Goal: Check status: Check status

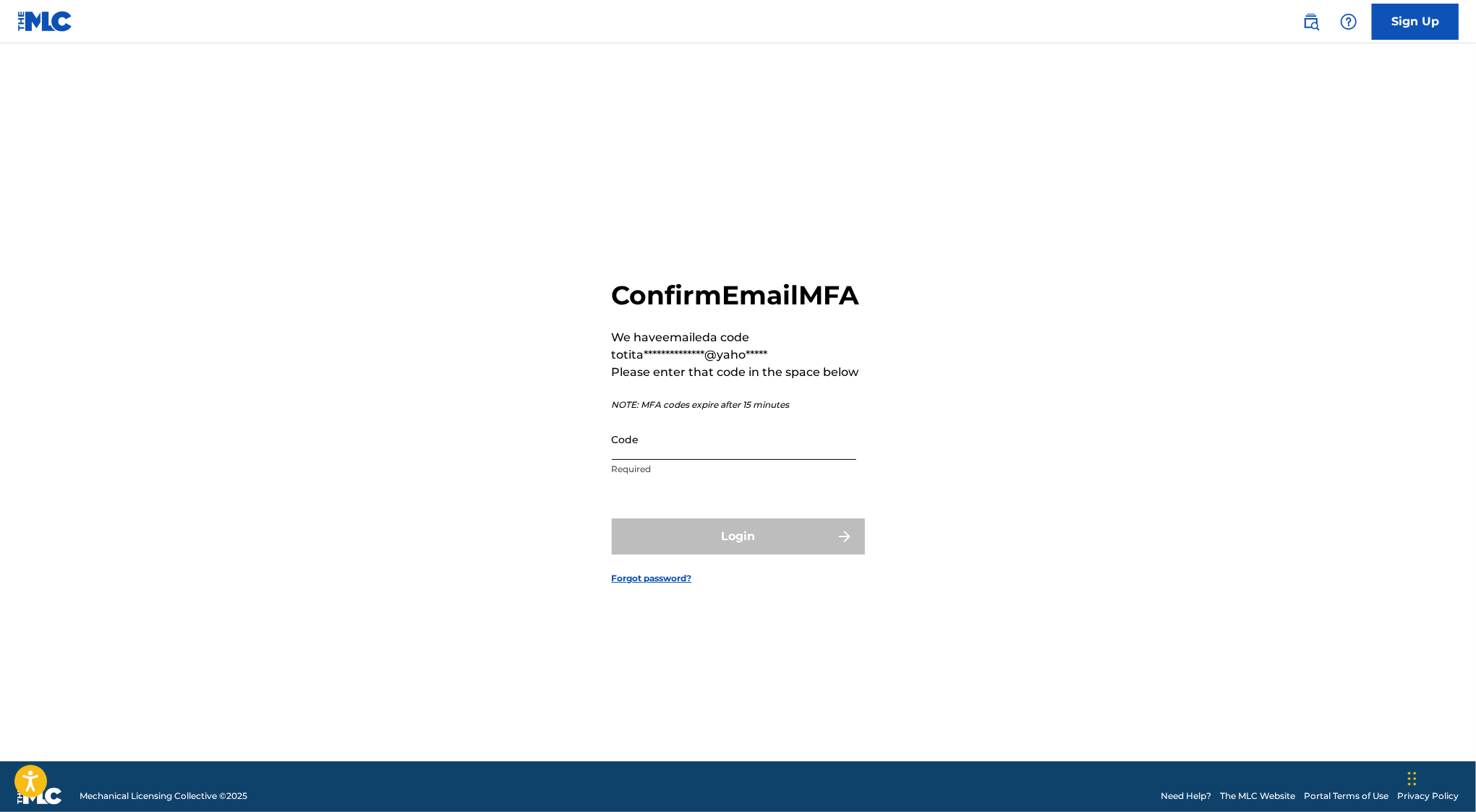
click at [687, 459] on input "Code" at bounding box center [734, 439] width 244 height 41
paste input "689654"
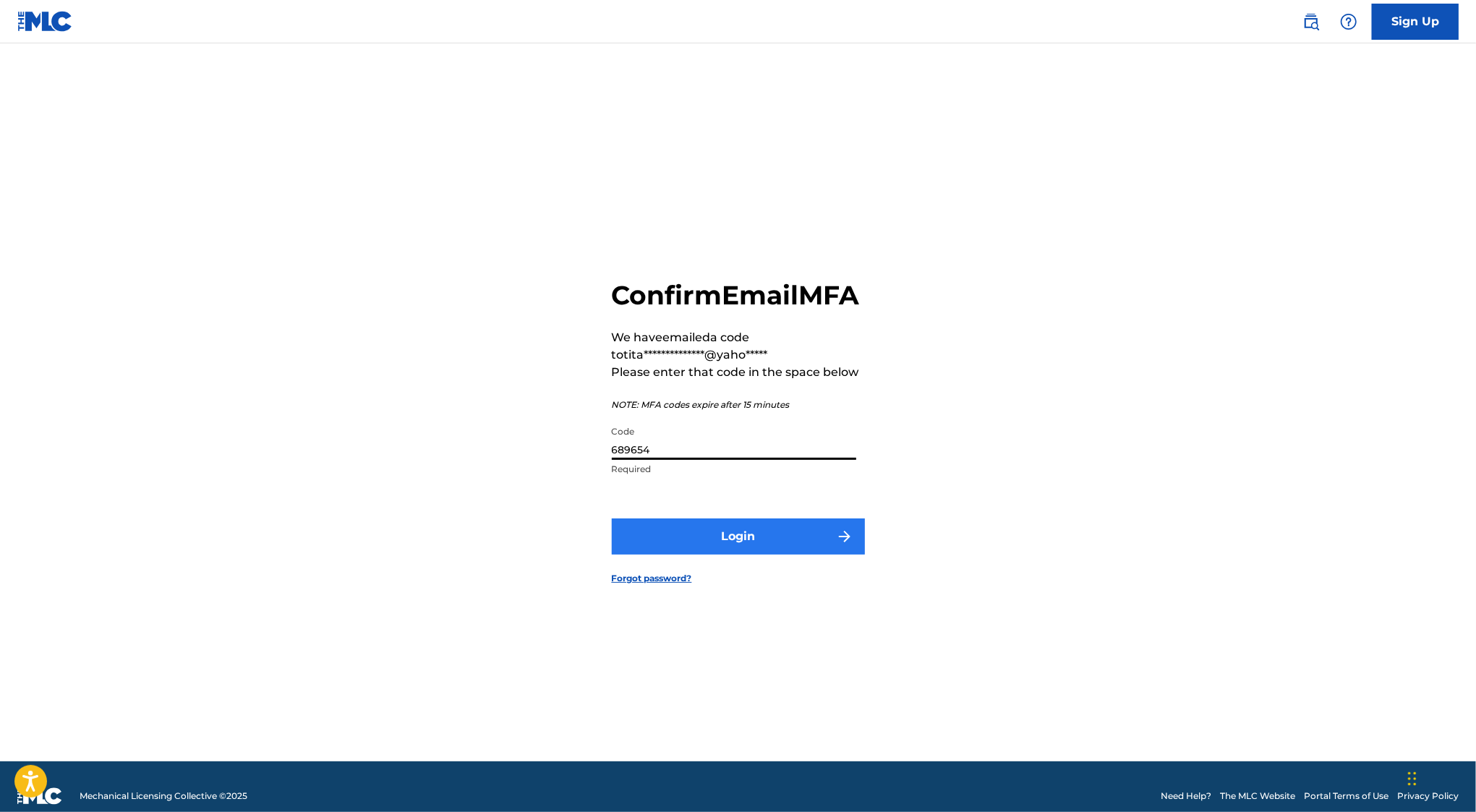
type input "689654"
click at [736, 552] on button "Login" at bounding box center [738, 537] width 253 height 37
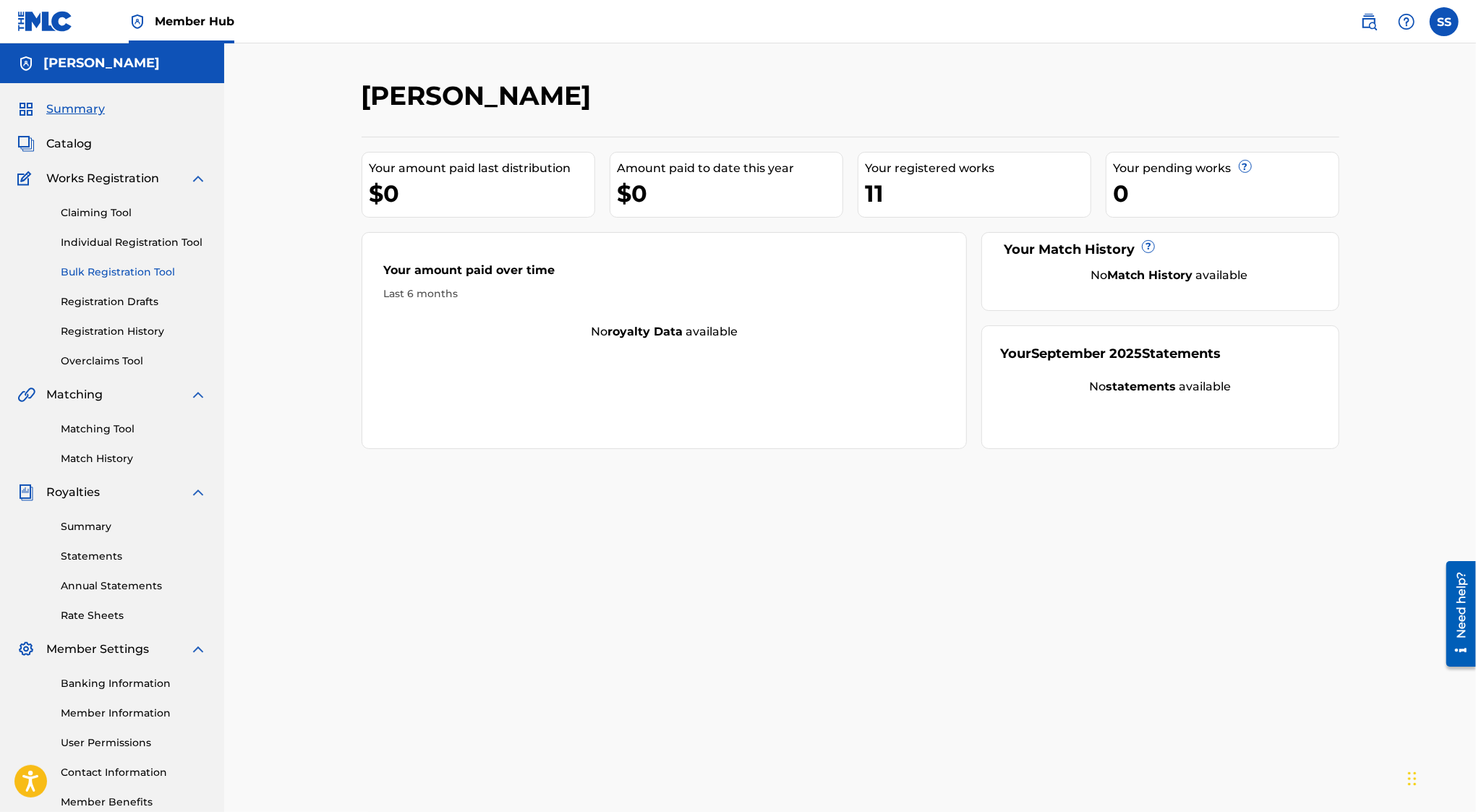
click at [125, 272] on link "Bulk Registration Tool" at bounding box center [134, 272] width 146 height 15
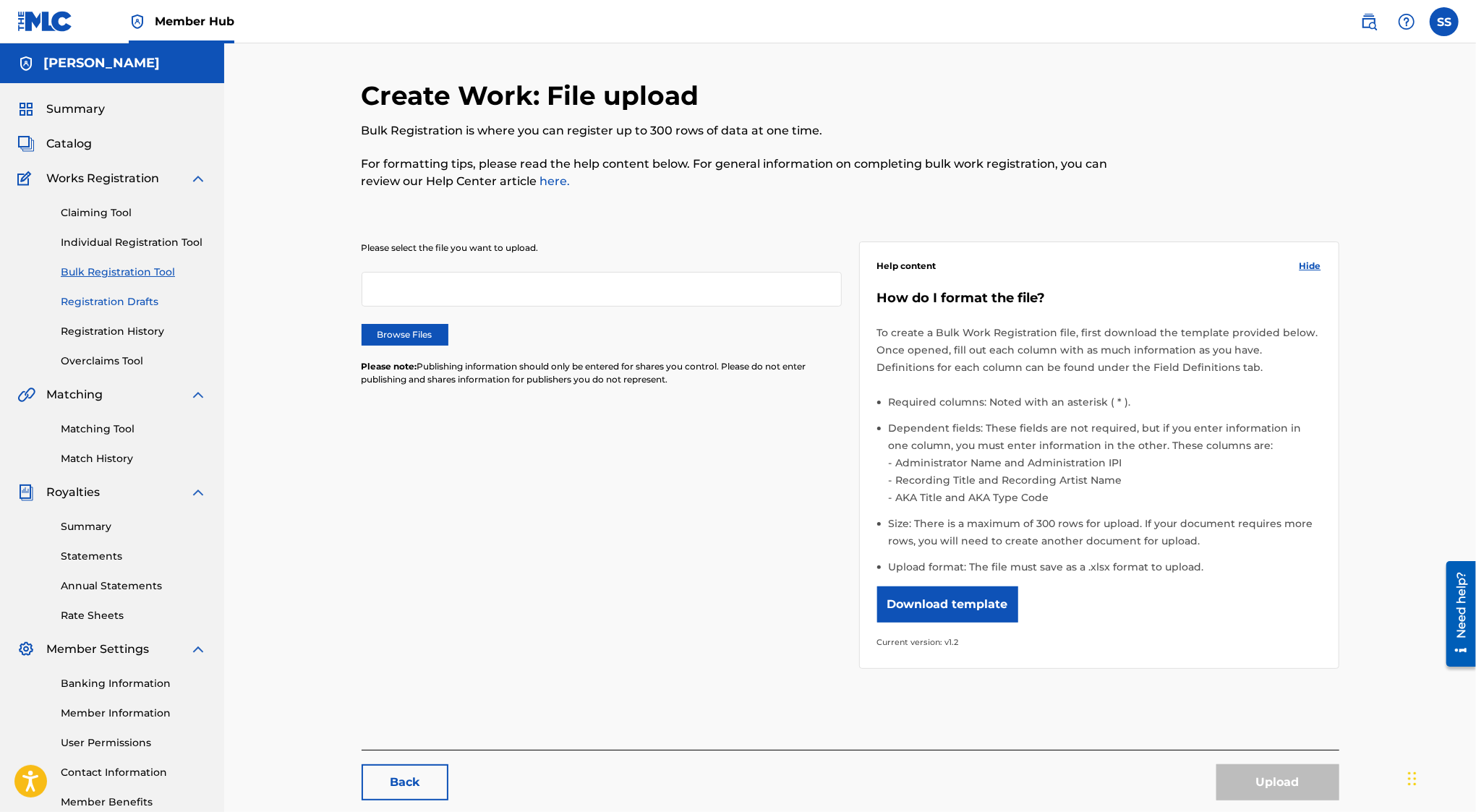
click at [129, 297] on link "Registration Drafts" at bounding box center [134, 302] width 146 height 15
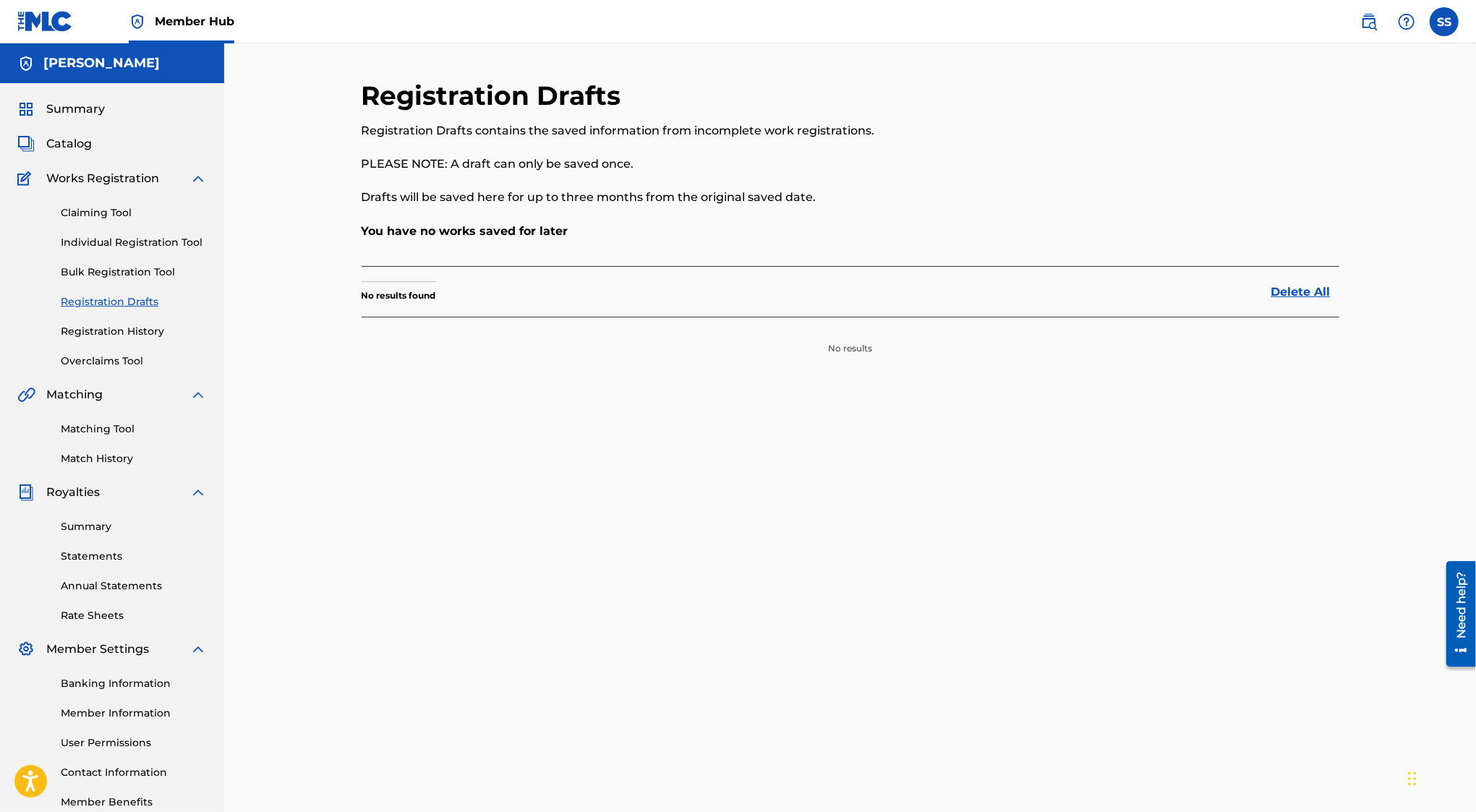
click at [139, 251] on div "Claiming Tool Individual Registration Tool Bulk Registration Tool Registration …" at bounding box center [112, 278] width 190 height 182
click at [139, 239] on link "Individual Registration Tool" at bounding box center [134, 243] width 146 height 15
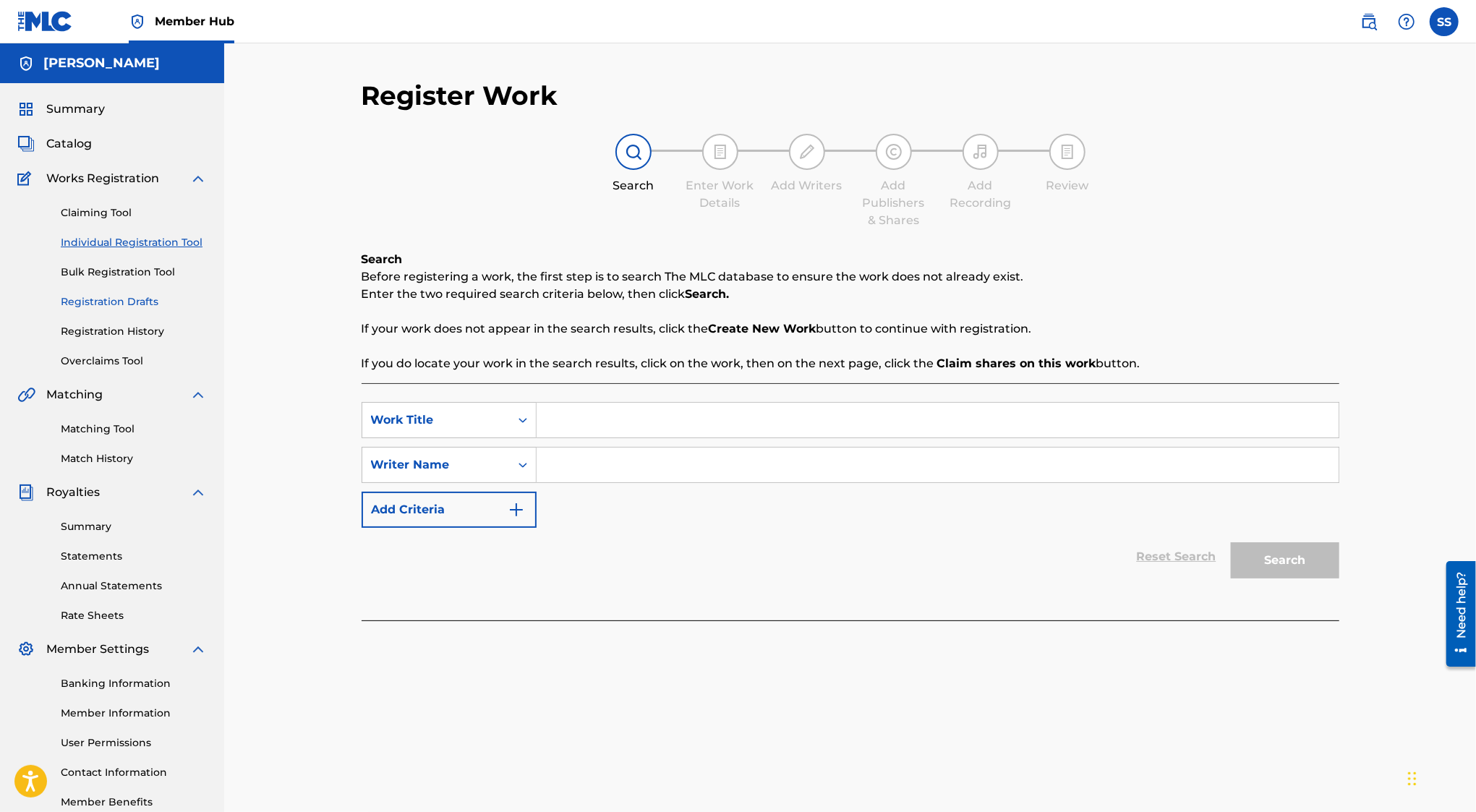
click at [119, 298] on link "Registration Drafts" at bounding box center [134, 302] width 146 height 15
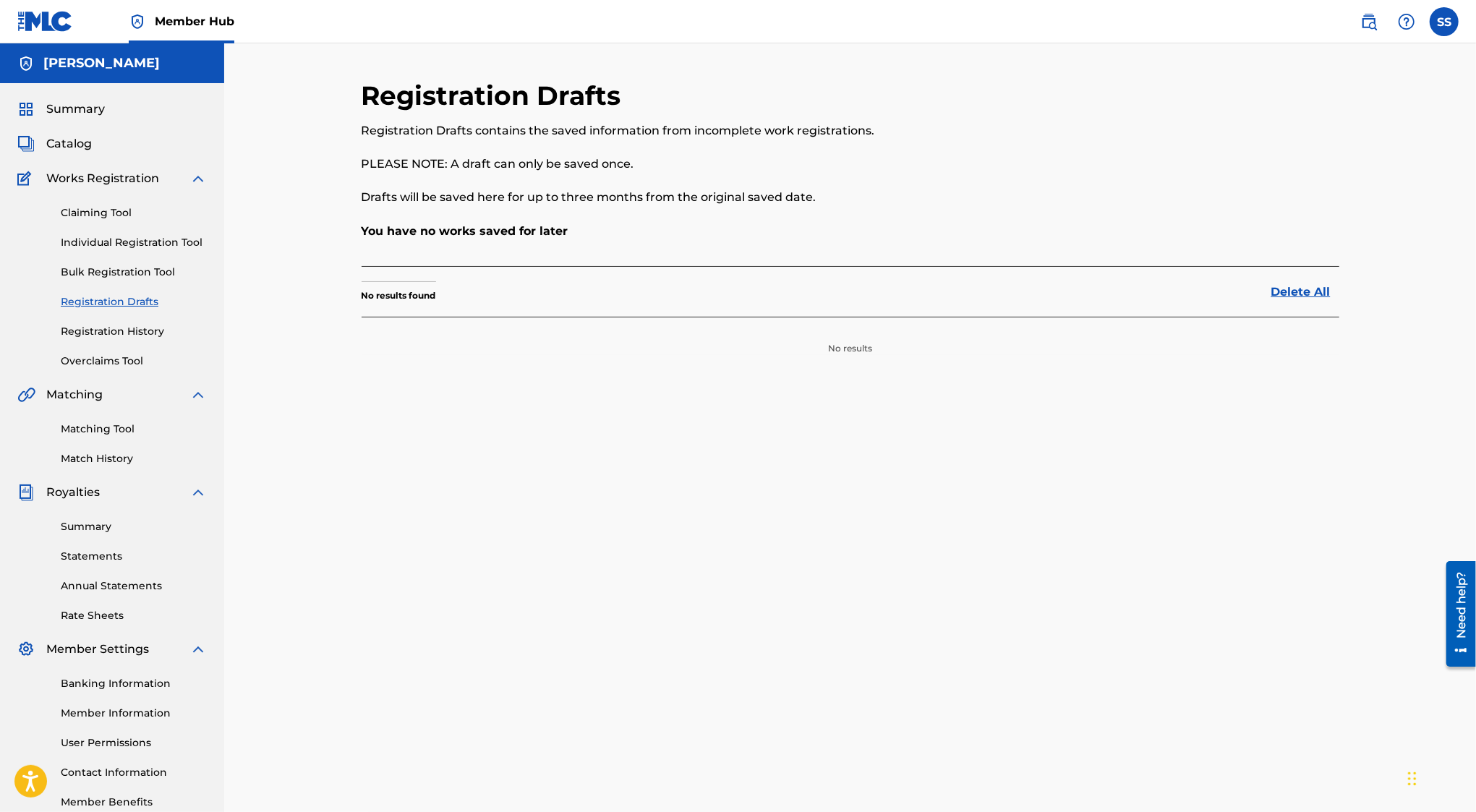
click at [118, 317] on div "Claiming Tool Individual Registration Tool Bulk Registration Tool Registration …" at bounding box center [112, 278] width 190 height 182
click at [118, 324] on link "Registration History" at bounding box center [134, 332] width 146 height 15
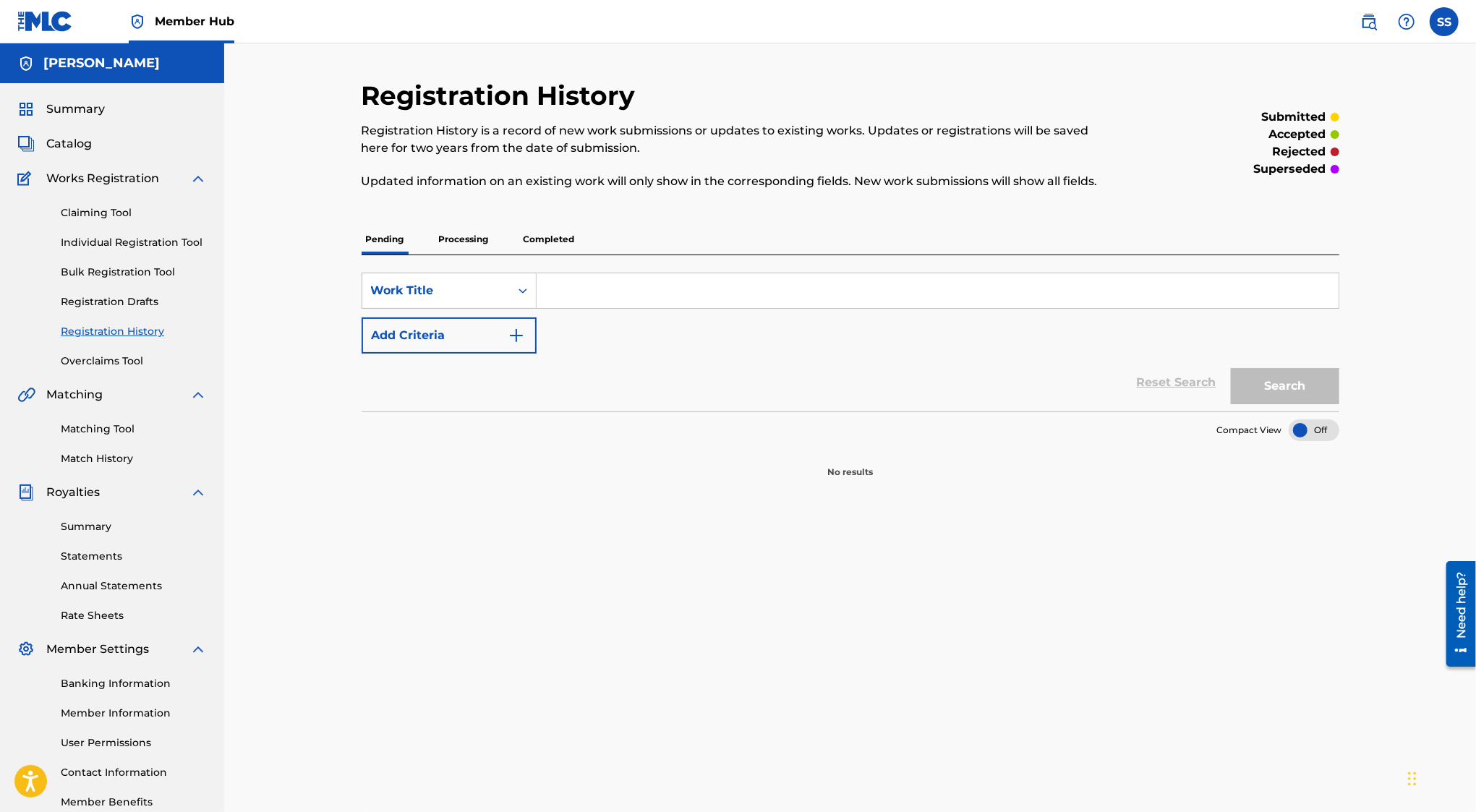
click at [536, 244] on p "Completed" at bounding box center [549, 240] width 60 height 30
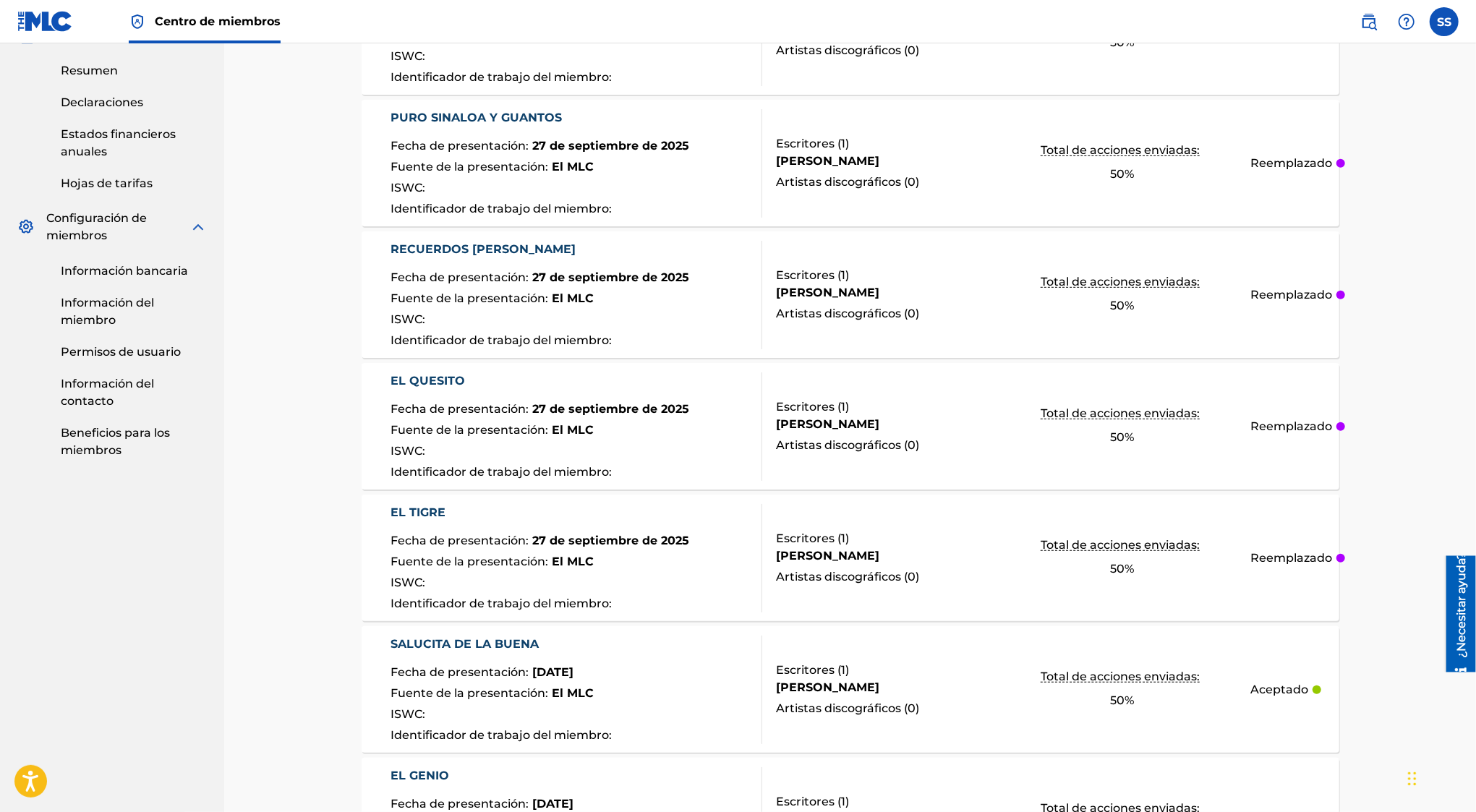
scroll to position [623, 0]
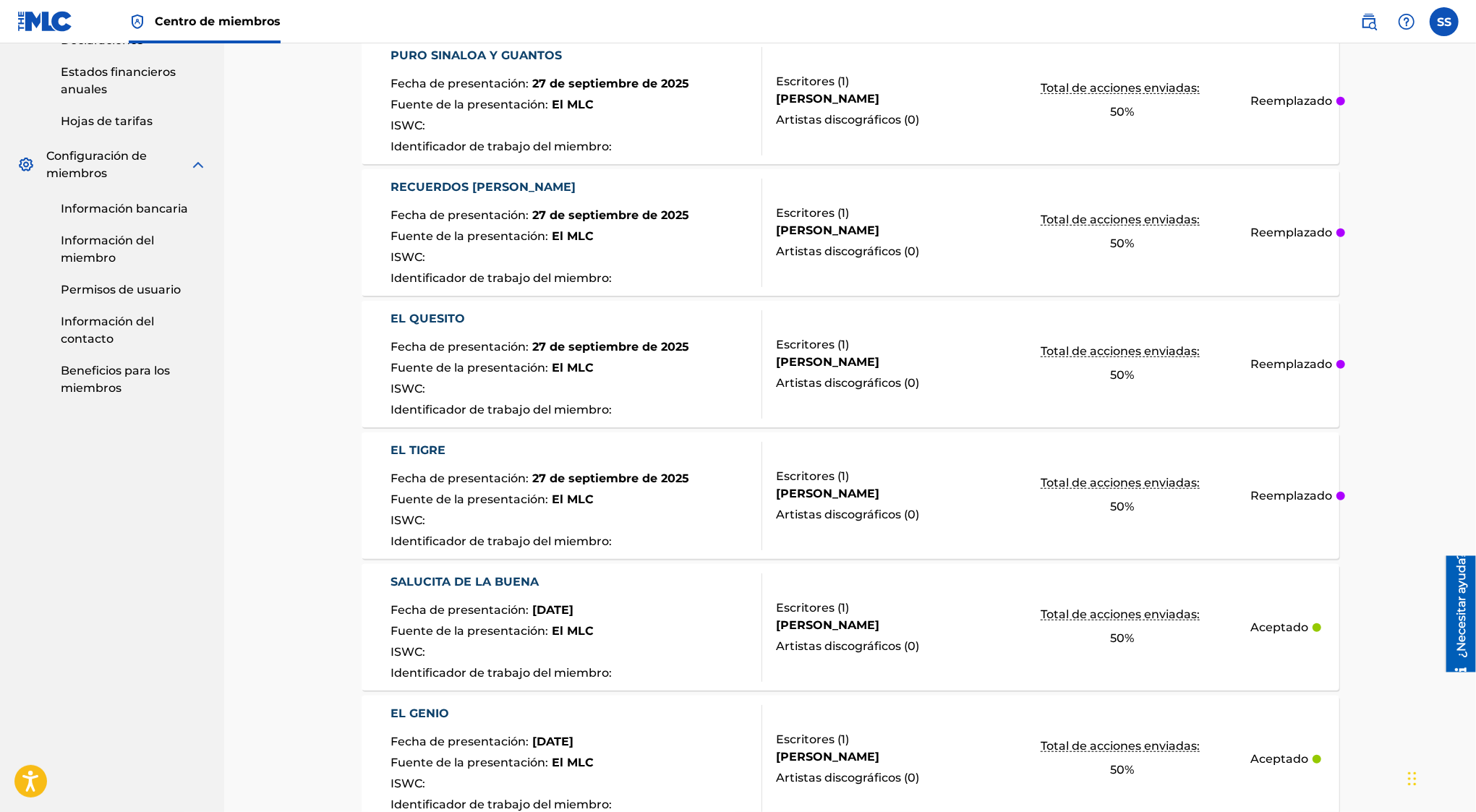
click at [565, 351] on font "27 de septiembre de 2025" at bounding box center [610, 347] width 157 height 14
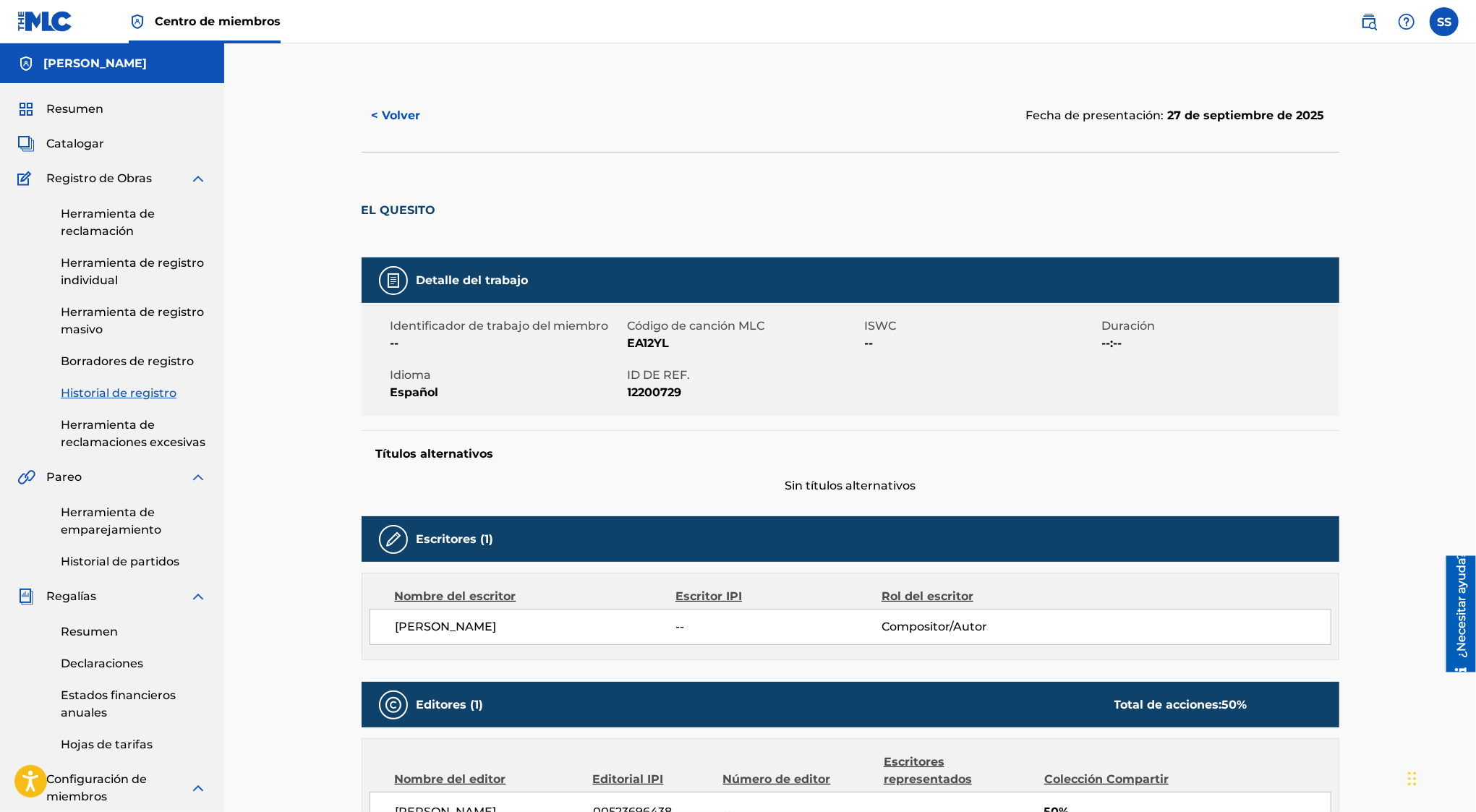
click at [147, 65] on font "SERGIO SÁNCHEZ AYÓN" at bounding box center [95, 63] width 104 height 14
click at [64, 65] on font "SERGIO SÁNCHEZ AYÓN" at bounding box center [95, 63] width 104 height 14
click at [115, 139] on div "Catalogar" at bounding box center [112, 144] width 190 height 18
click at [92, 143] on font "Catalogar" at bounding box center [75, 144] width 58 height 14
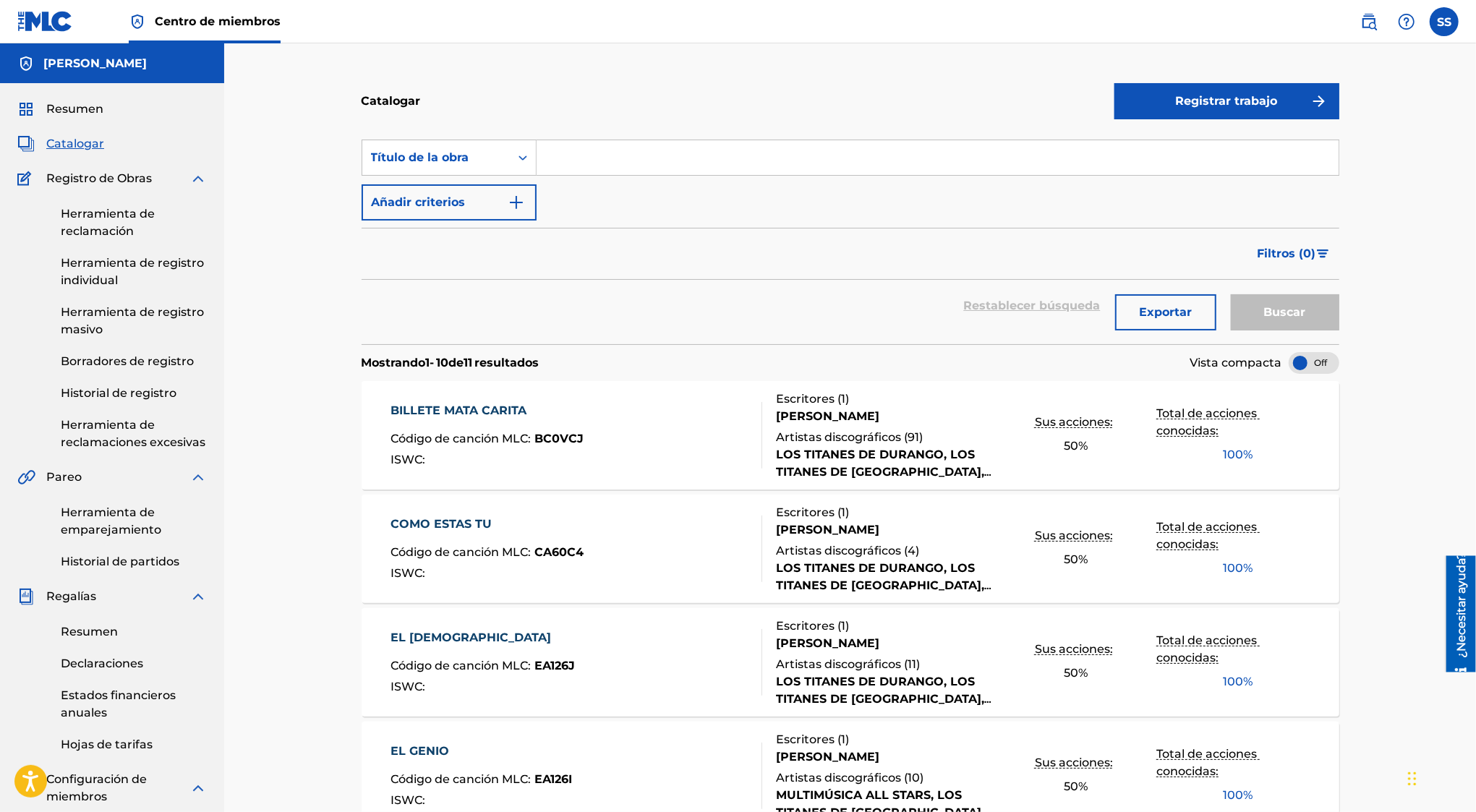
click at [107, 104] on div "Resumen" at bounding box center [112, 109] width 190 height 18
click at [94, 107] on font "Resumen" at bounding box center [75, 109] width 57 height 14
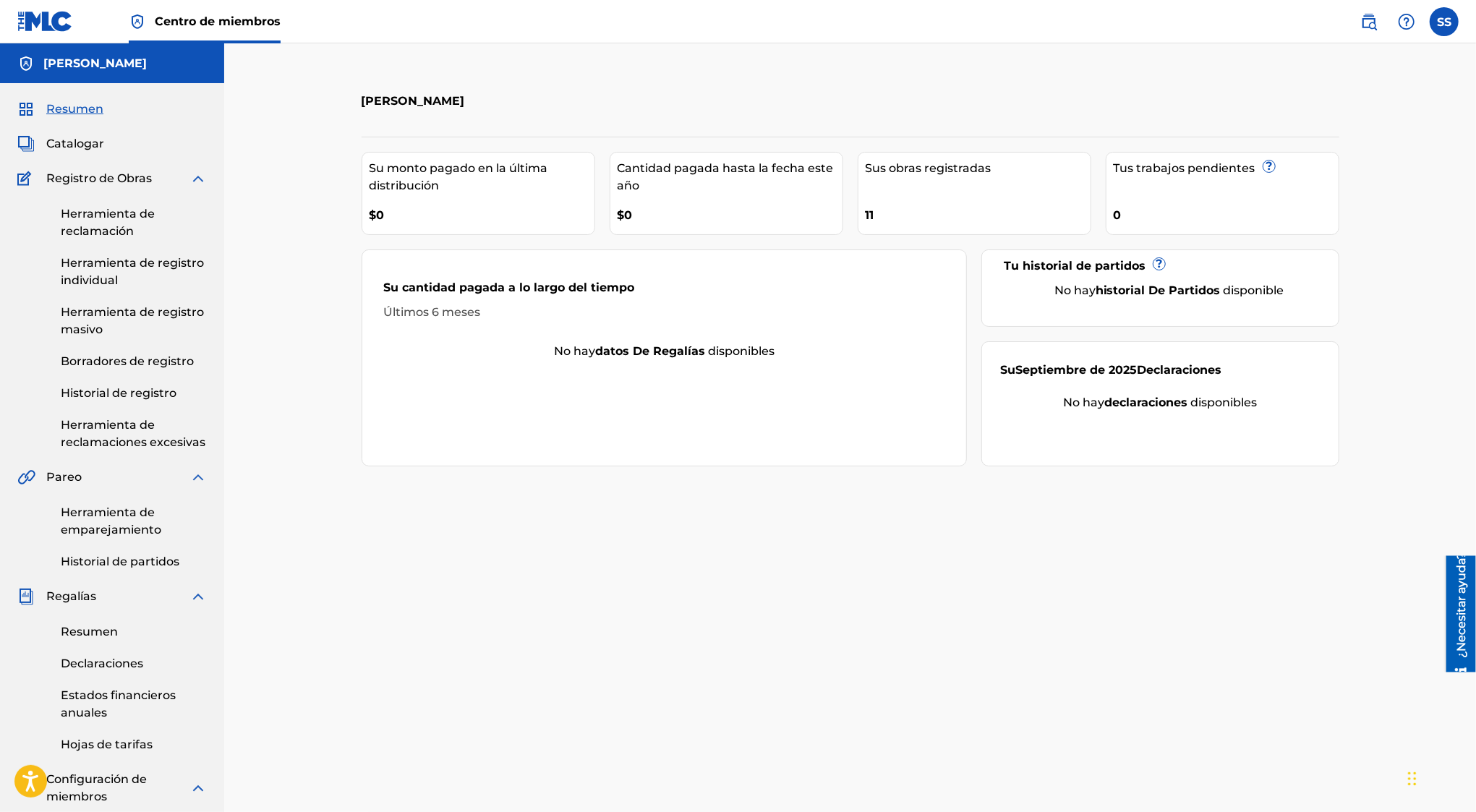
click at [993, 178] on div "Sus obras registradas 11" at bounding box center [974, 193] width 234 height 83
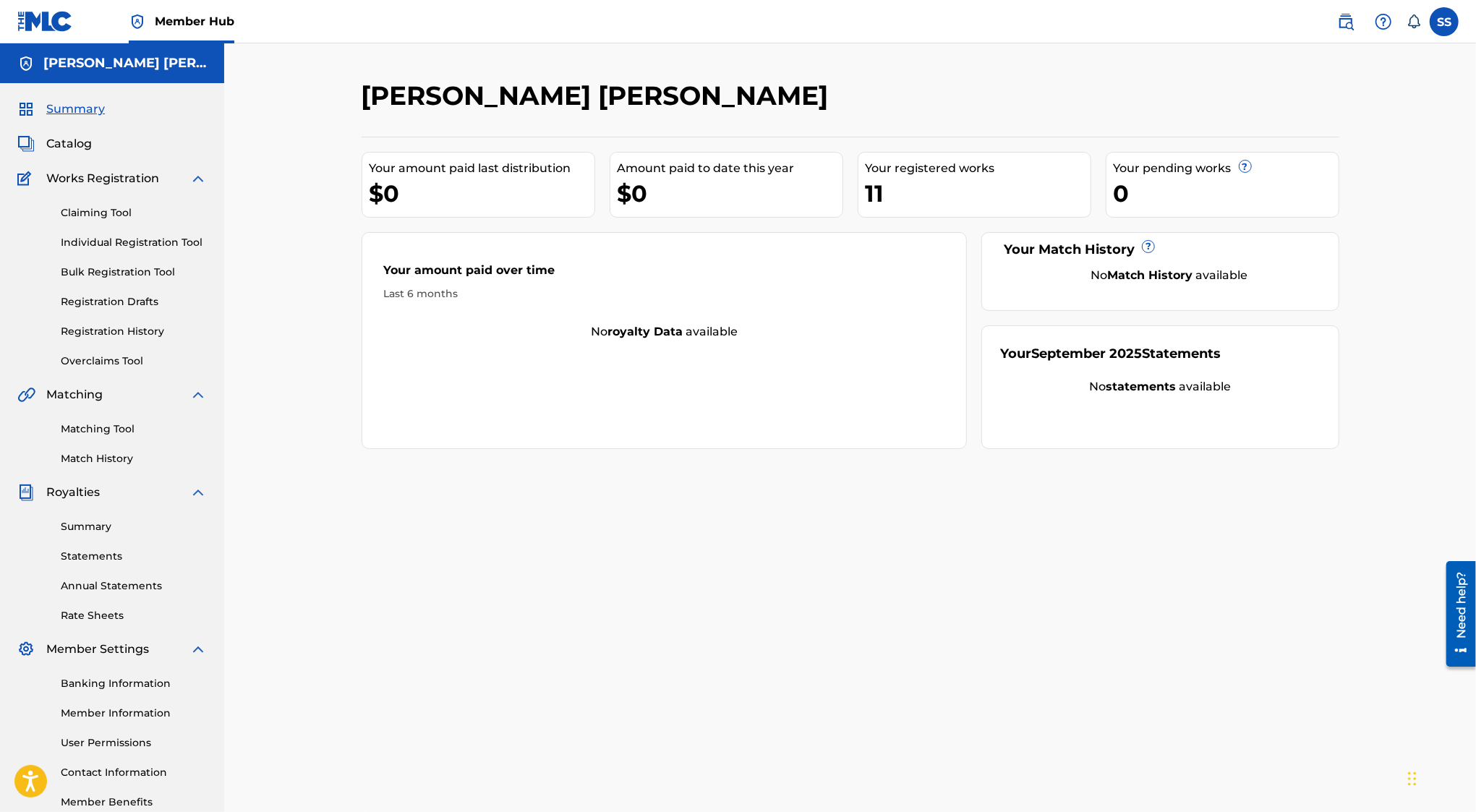
click at [110, 261] on div "Claiming Tool Individual Registration Tool Bulk Registration Tool Registration …" at bounding box center [112, 278] width 190 height 182
click at [110, 271] on link "Bulk Registration Tool" at bounding box center [134, 272] width 146 height 15
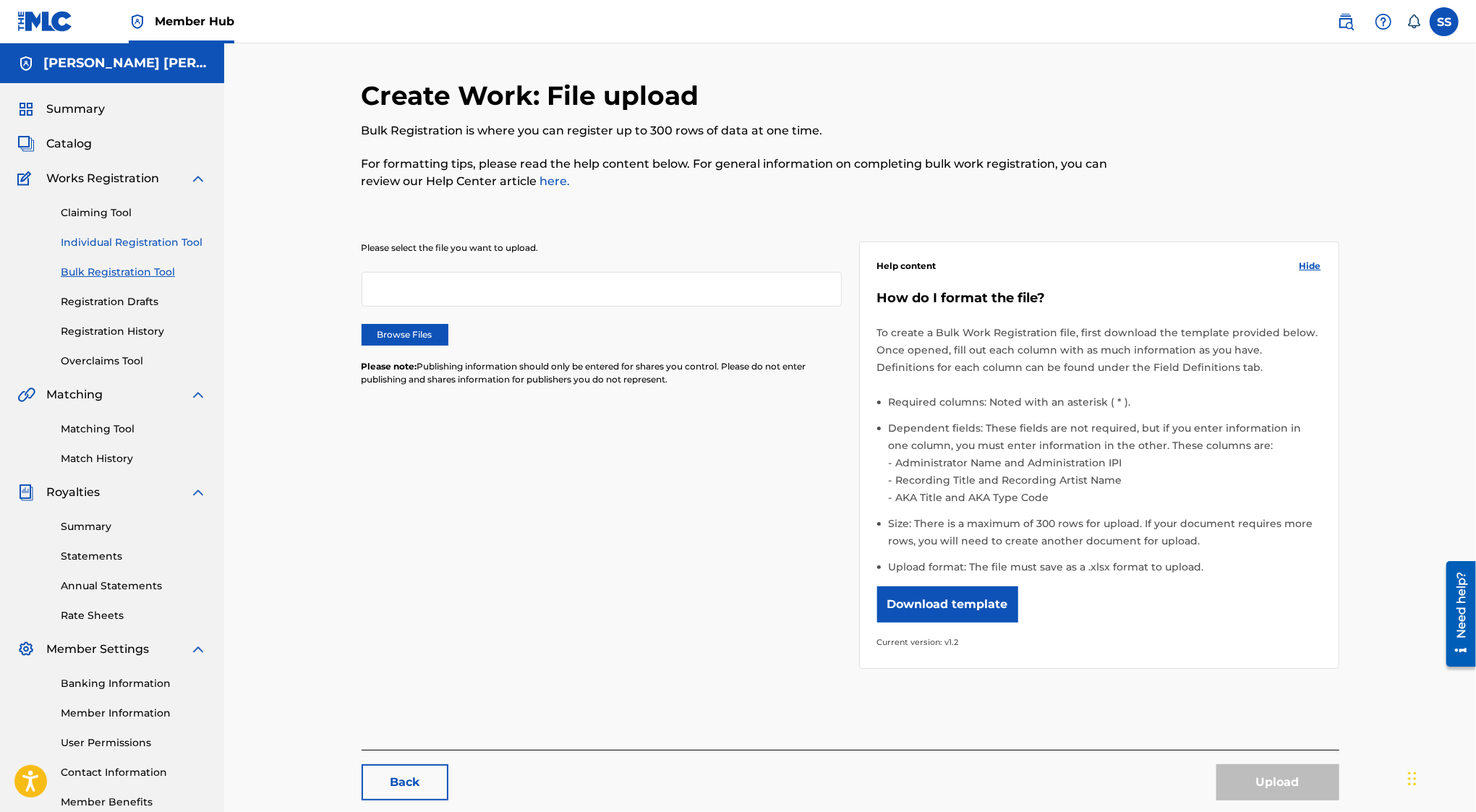
click at [111, 245] on link "Individual Registration Tool" at bounding box center [134, 243] width 146 height 15
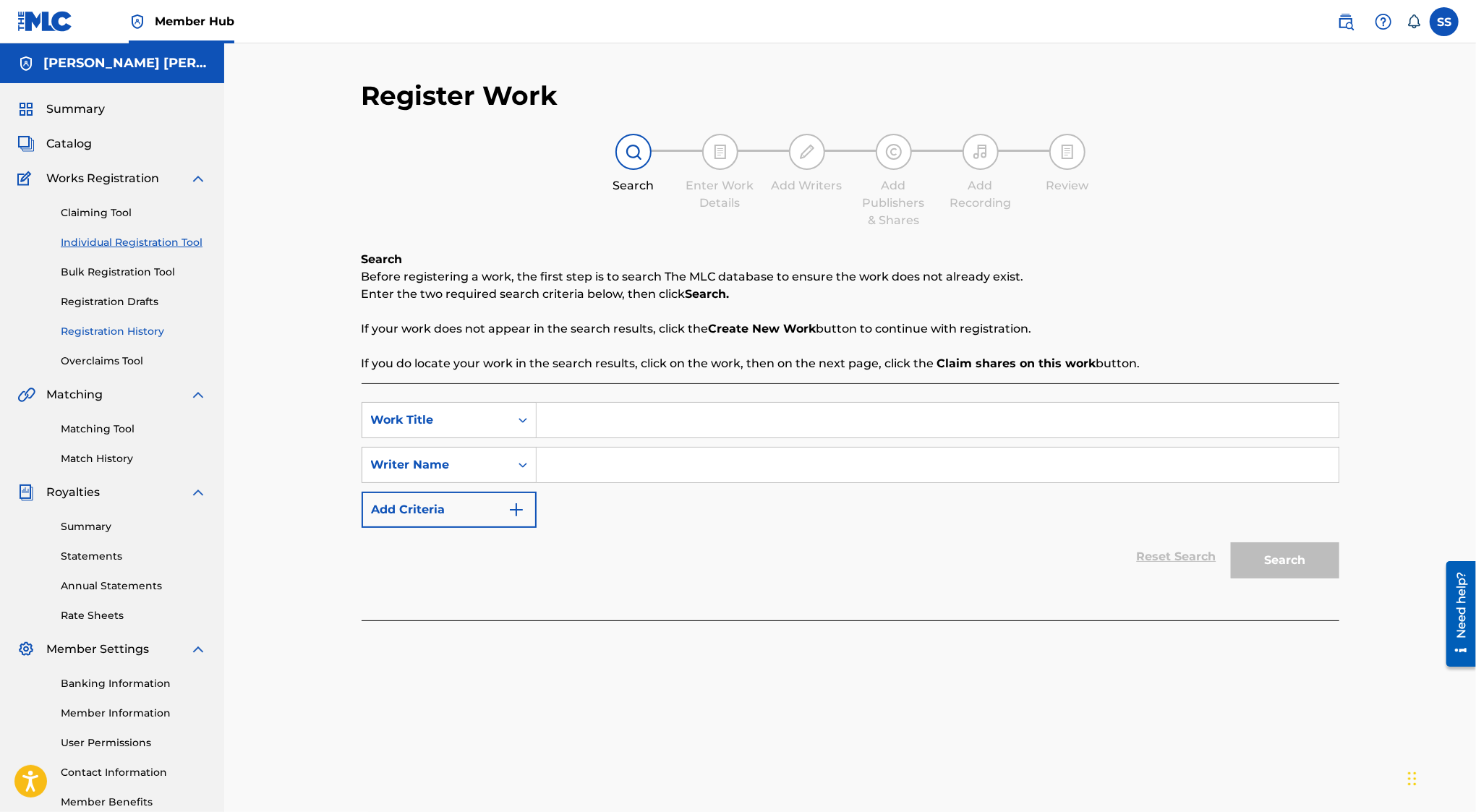
click at [133, 326] on link "Registration History" at bounding box center [134, 332] width 146 height 15
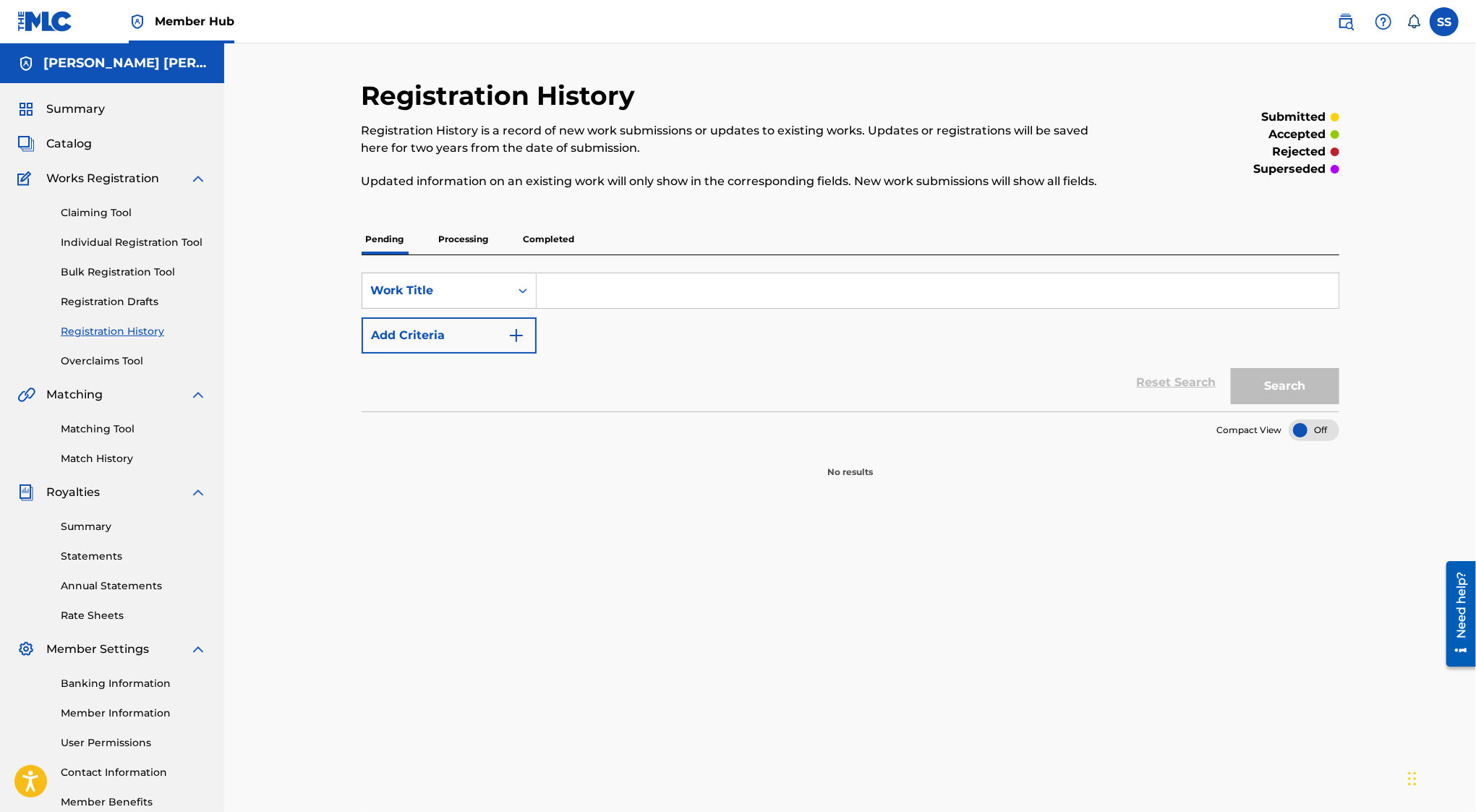
click at [439, 249] on p "Processing" at bounding box center [464, 240] width 59 height 30
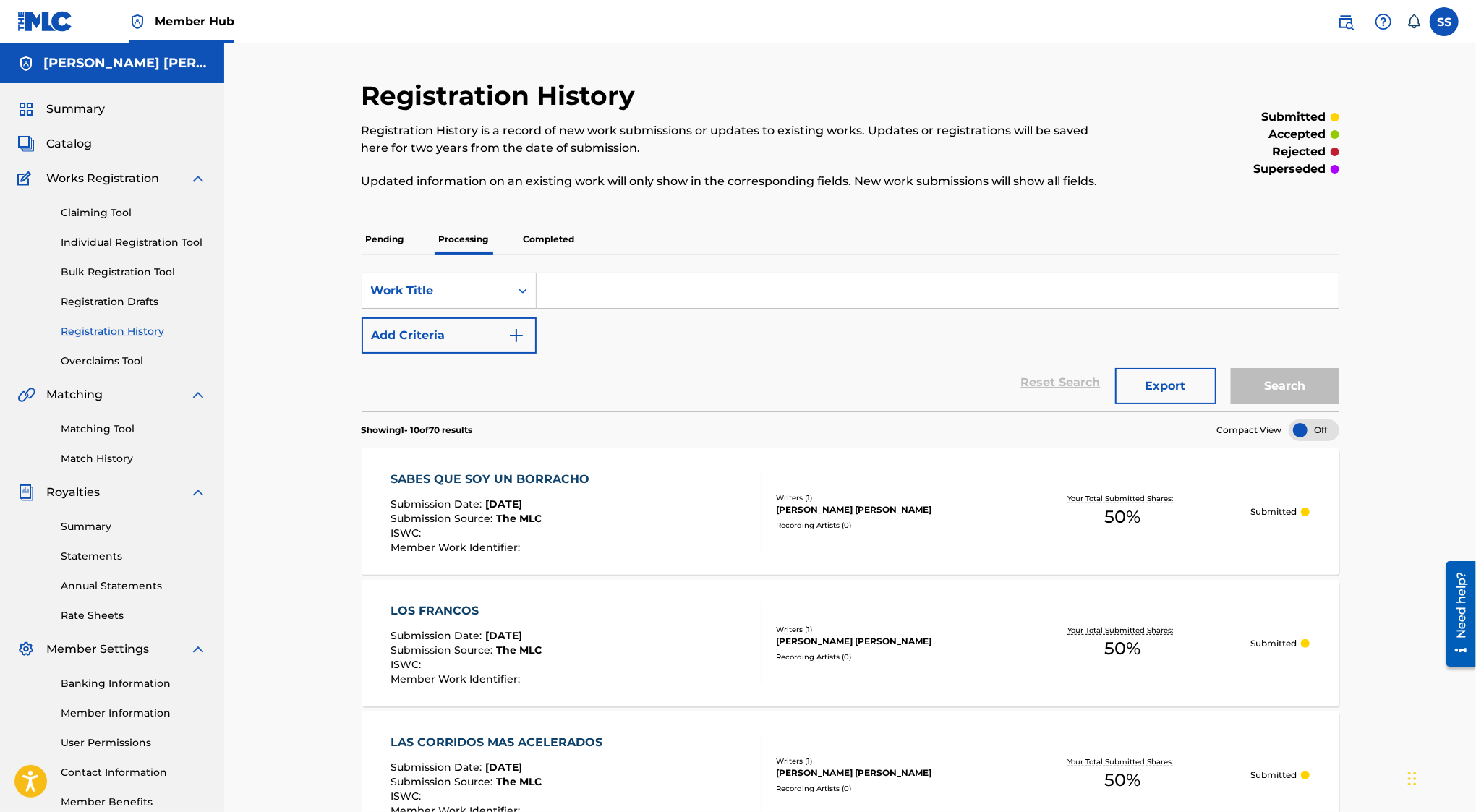
click at [545, 242] on p "Completed" at bounding box center [549, 240] width 60 height 30
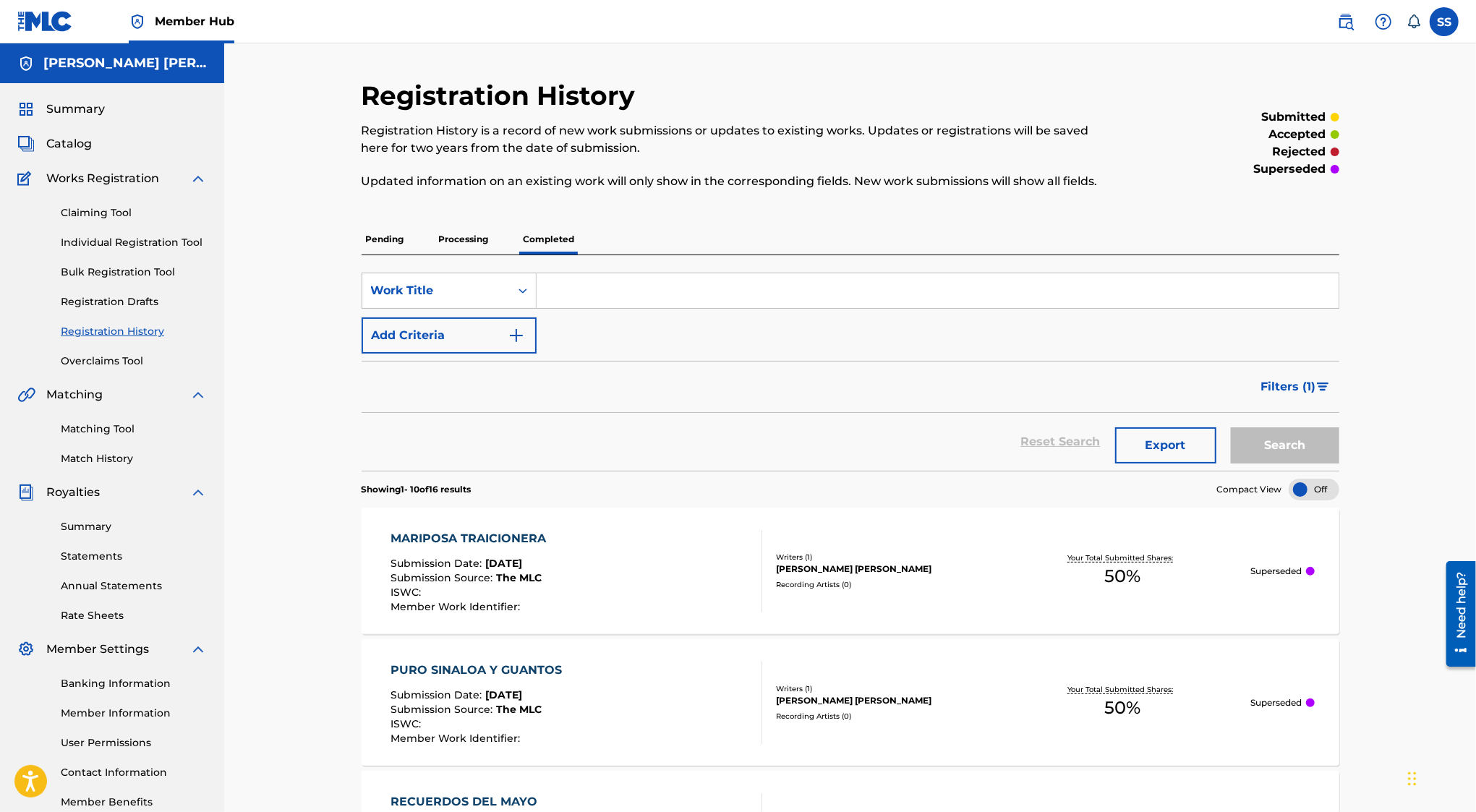
click at [123, 110] on div "Summary" at bounding box center [112, 109] width 190 height 18
click at [100, 109] on span "Summary" at bounding box center [75, 109] width 59 height 18
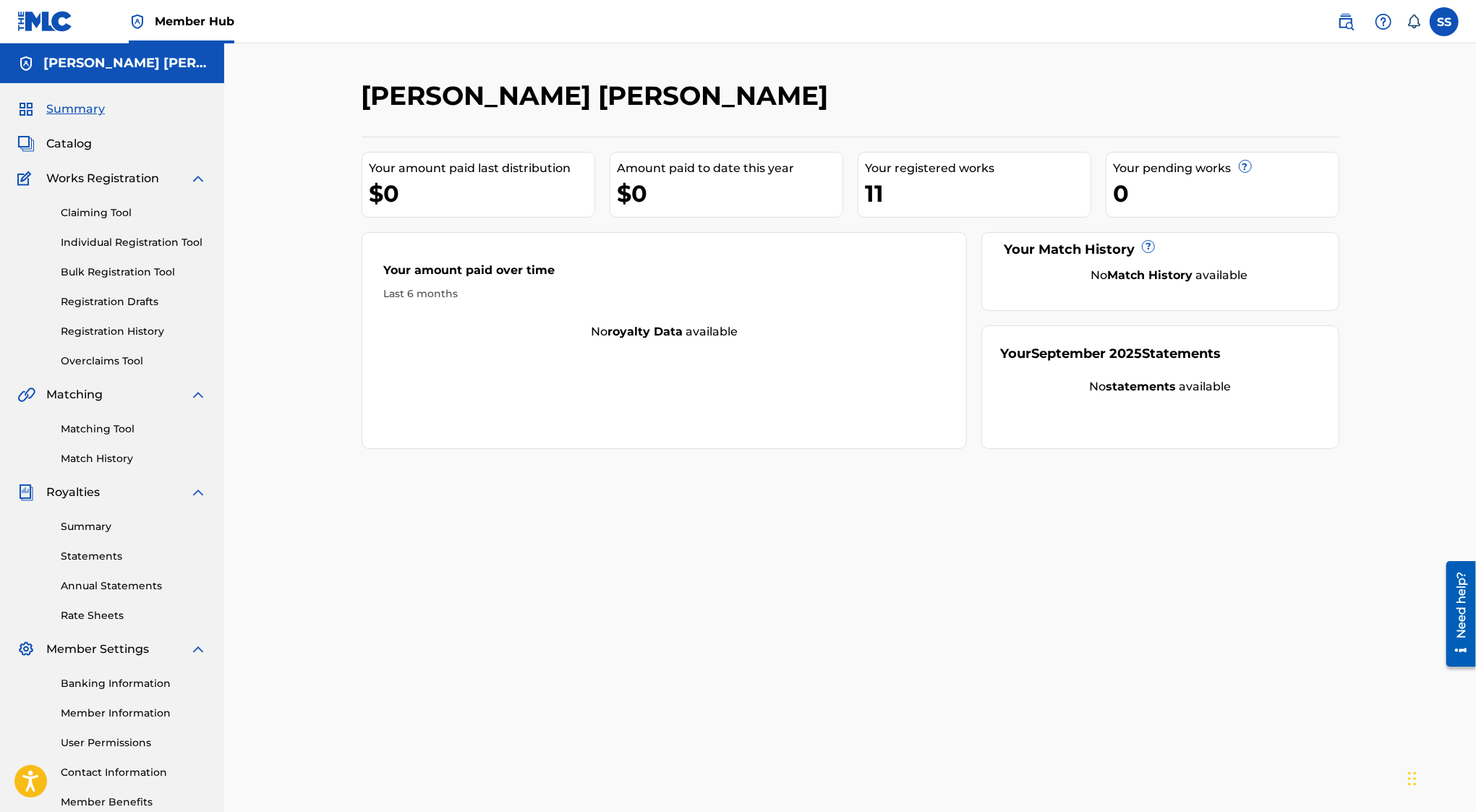
click at [182, 178] on div "Works Registration" at bounding box center [112, 178] width 190 height 18
click at [199, 178] on img at bounding box center [198, 178] width 18 height 18
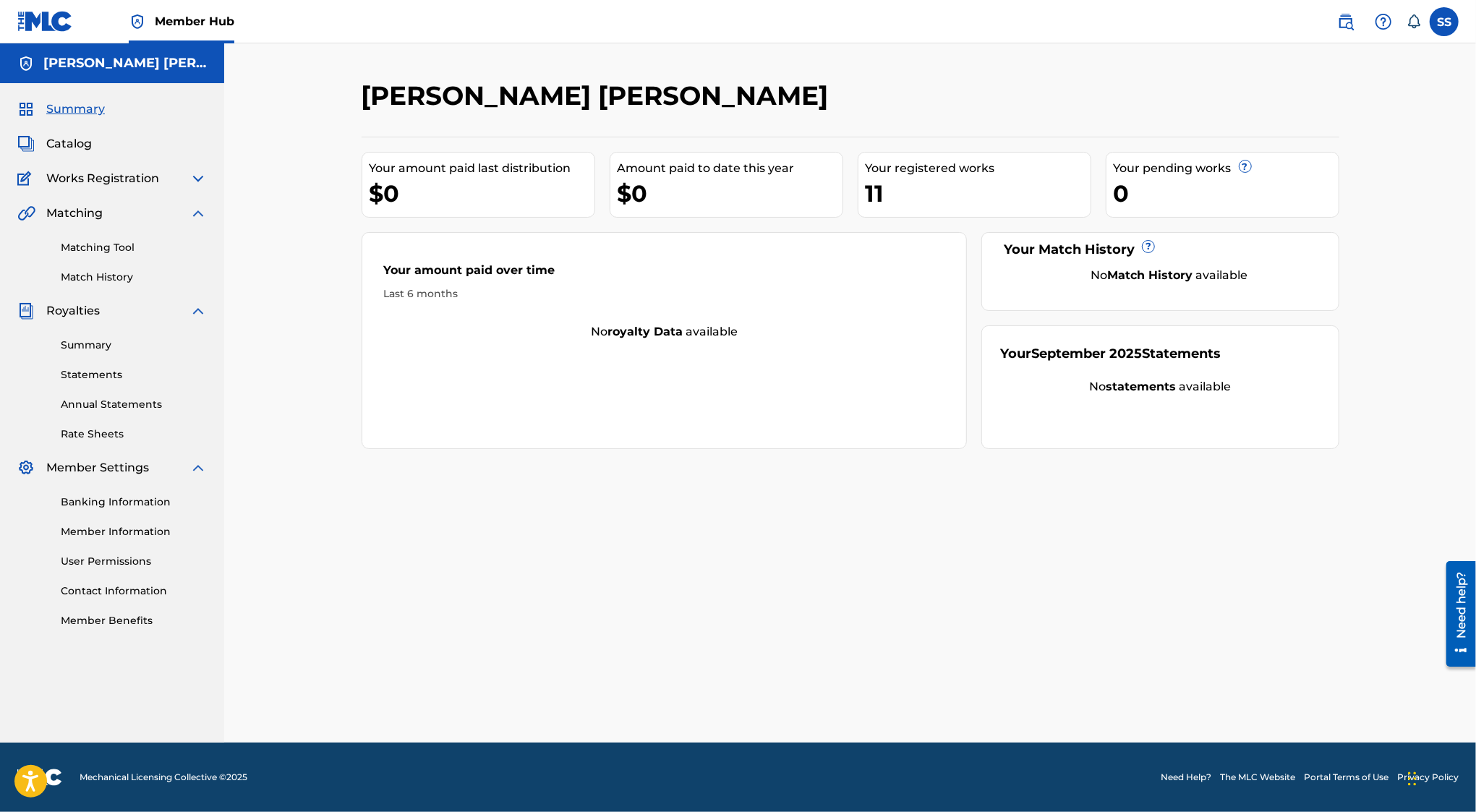
click at [202, 215] on img at bounding box center [198, 213] width 18 height 18
click at [206, 248] on img at bounding box center [198, 248] width 18 height 18
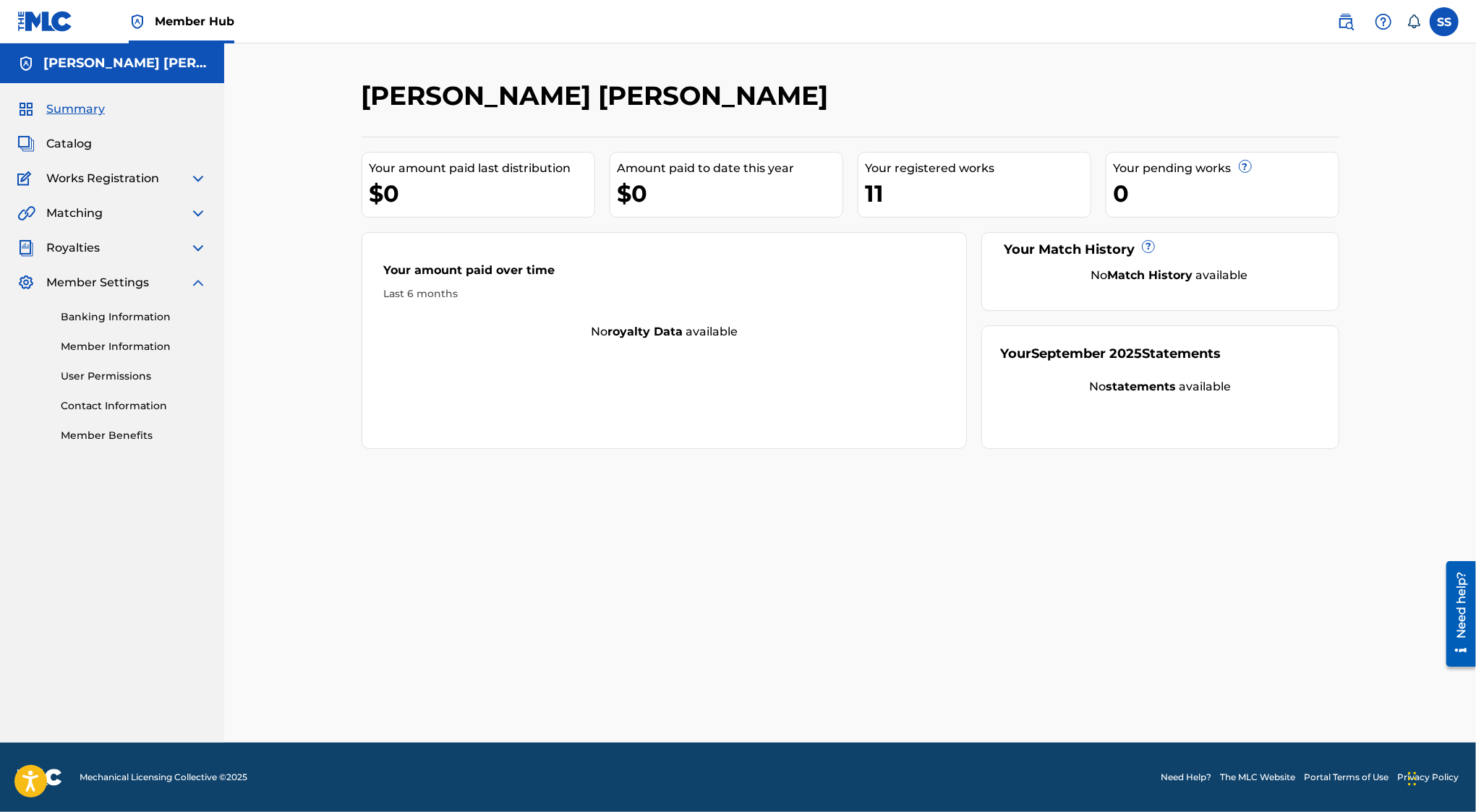
click at [194, 183] on img at bounding box center [198, 178] width 18 height 18
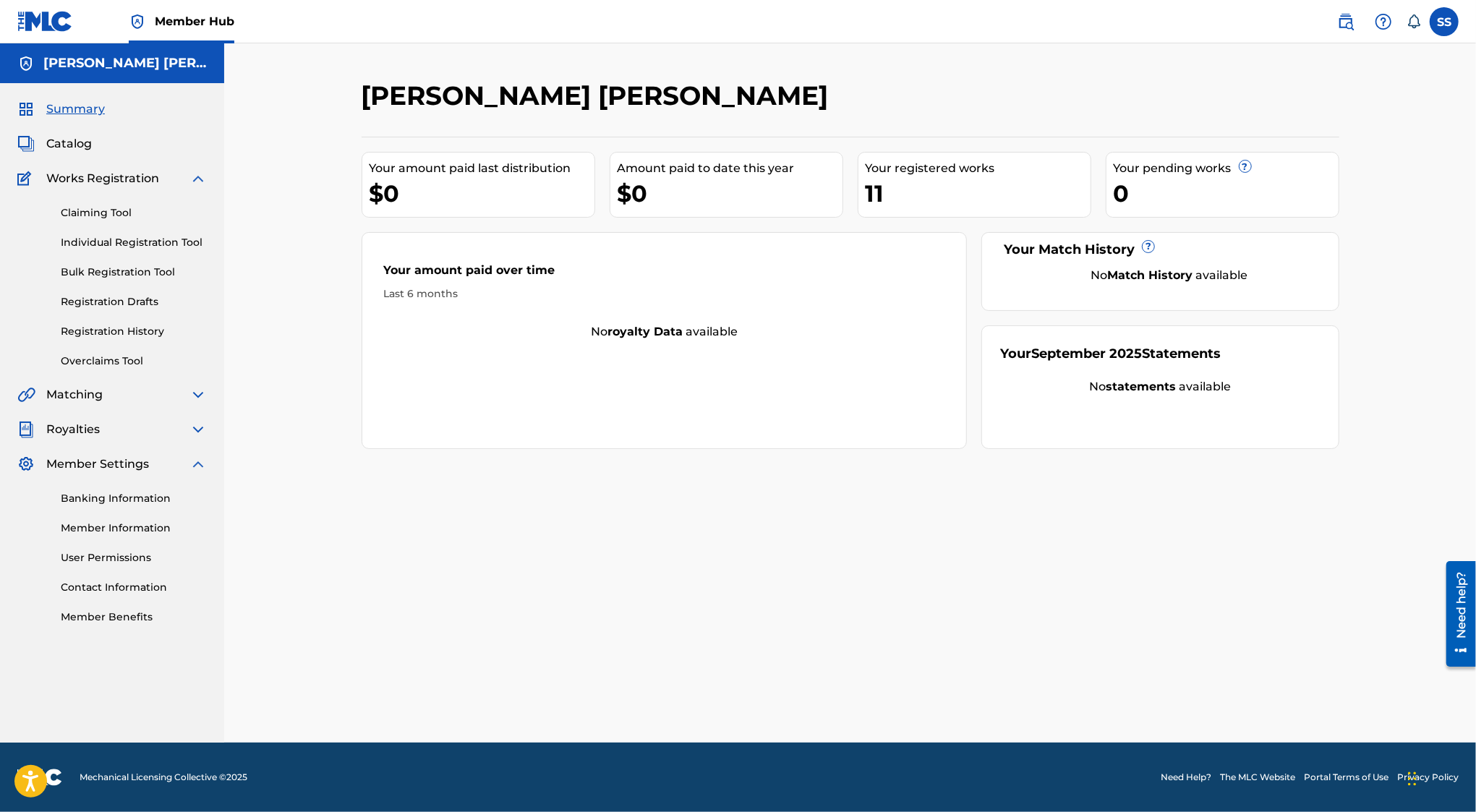
click at [195, 177] on img at bounding box center [198, 178] width 18 height 18
